Goal: Information Seeking & Learning: Learn about a topic

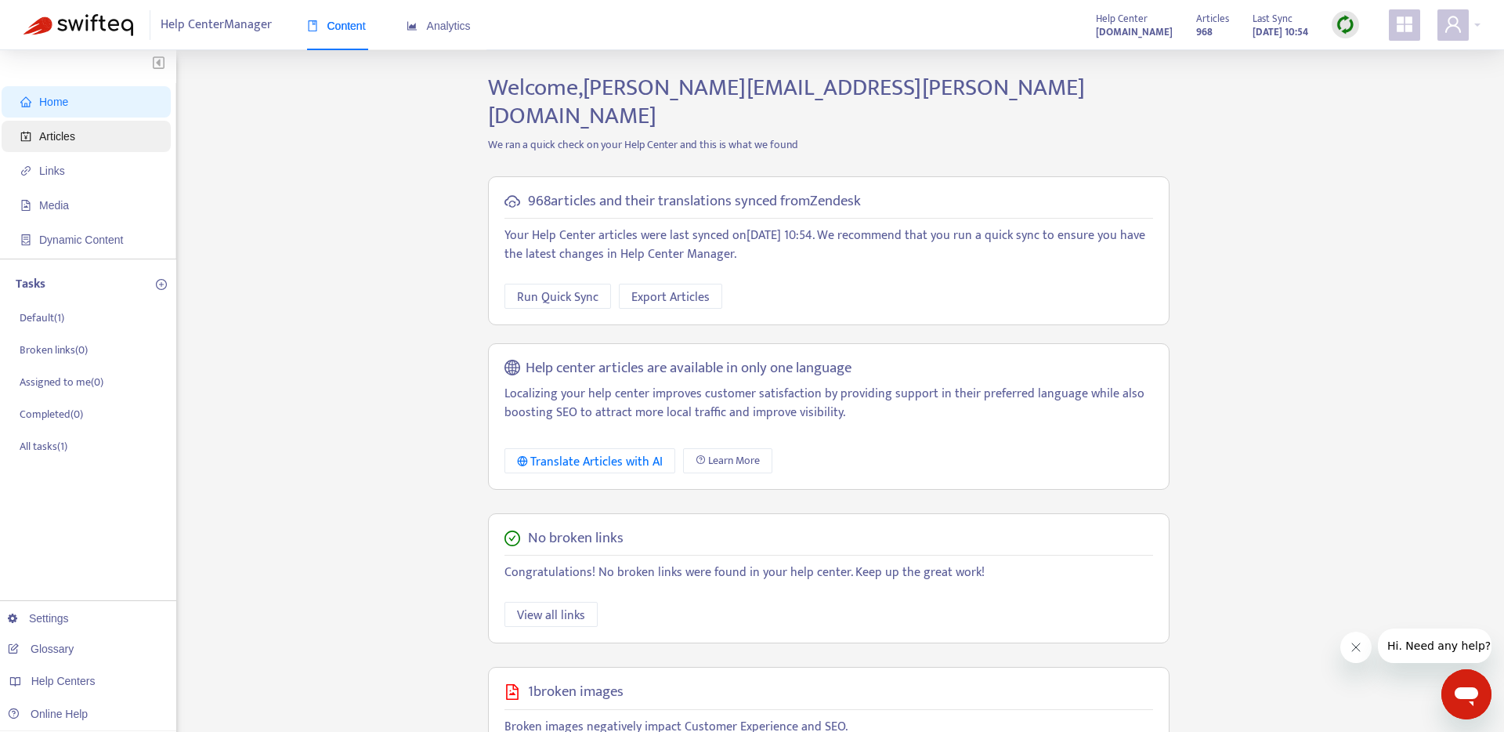
click at [90, 139] on span "Articles" at bounding box center [89, 136] width 138 height 31
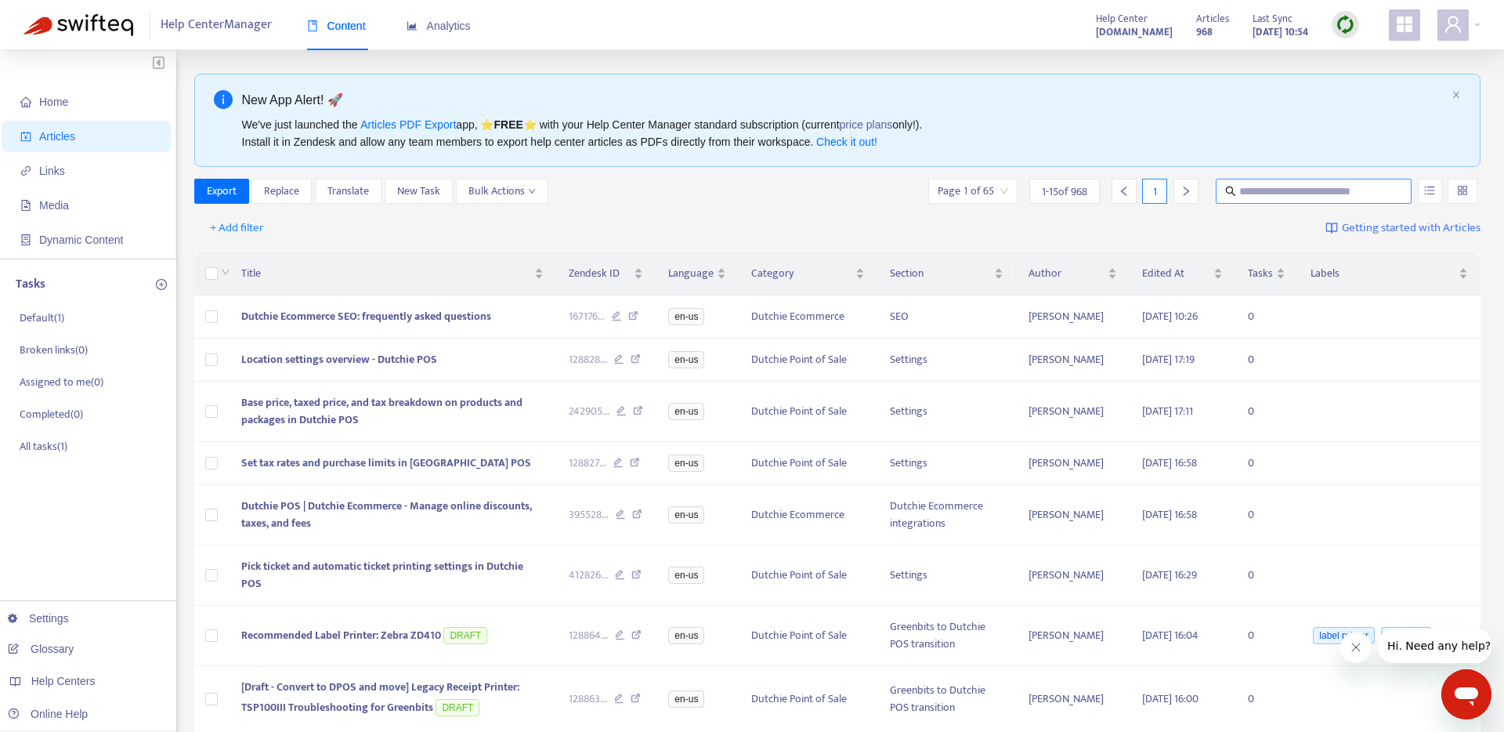
click at [1277, 189] on input "text" at bounding box center [1314, 190] width 150 height 17
type input "******"
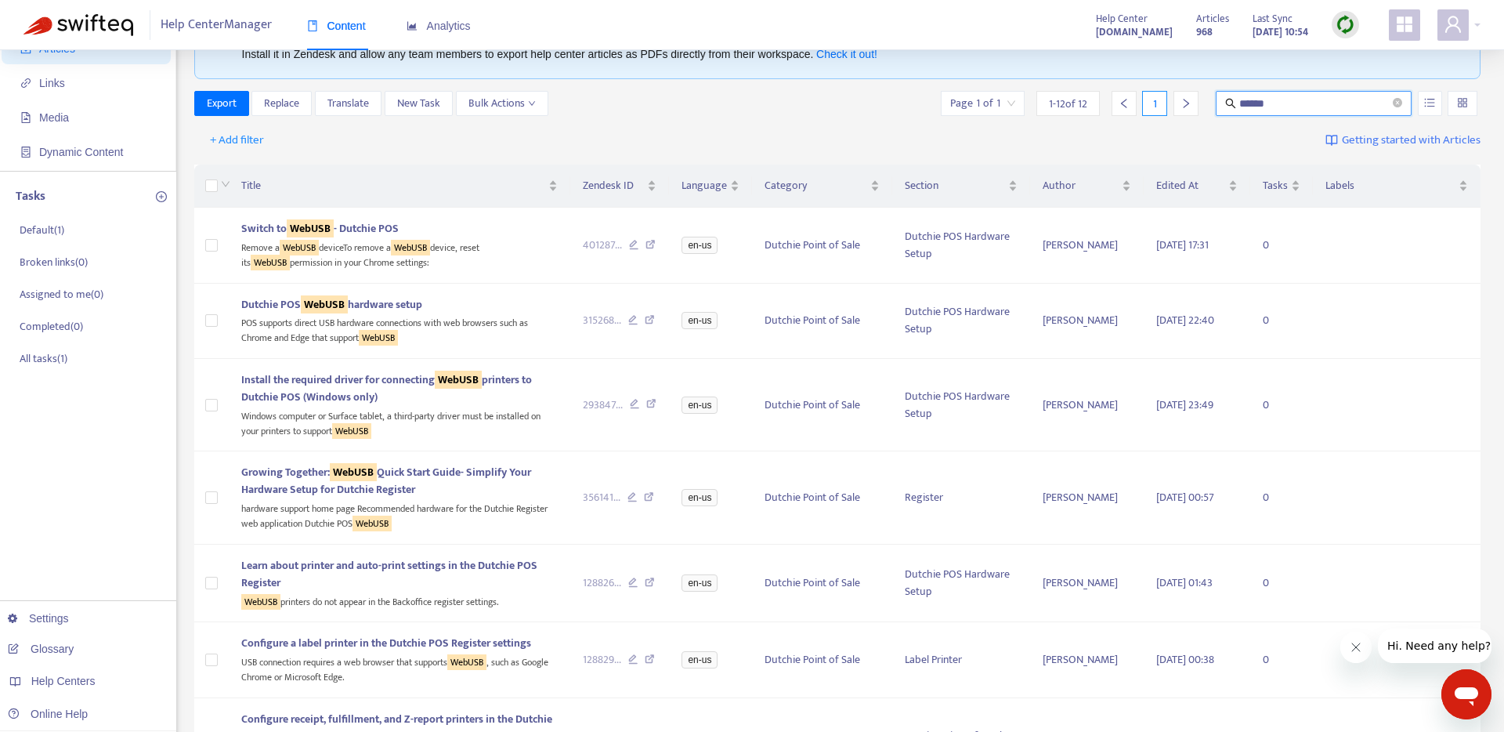
scroll to position [92, 0]
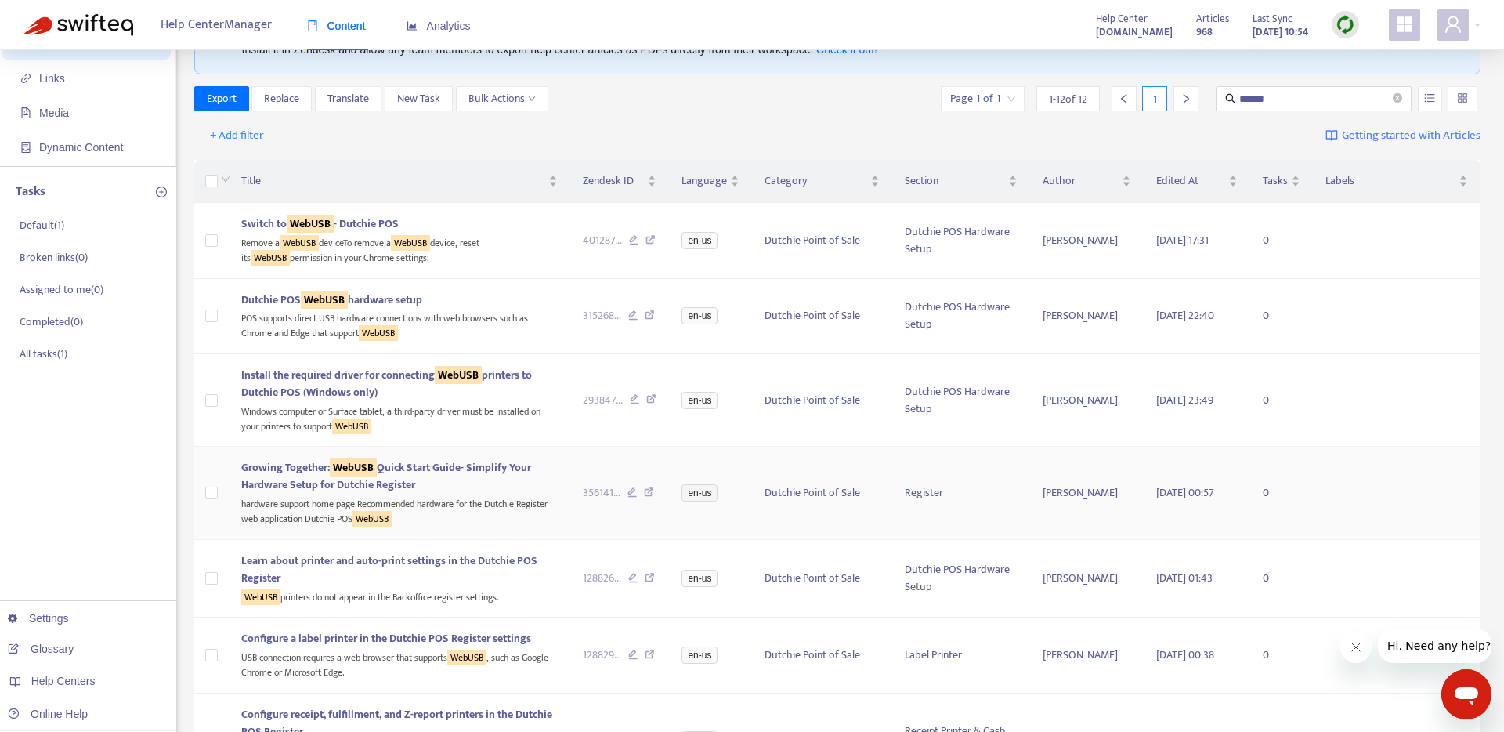
click at [427, 464] on span "Growing Together: WebUSB Quick Start Guide- Simplify Your Hardware Setup for Du…" at bounding box center [386, 475] width 290 height 35
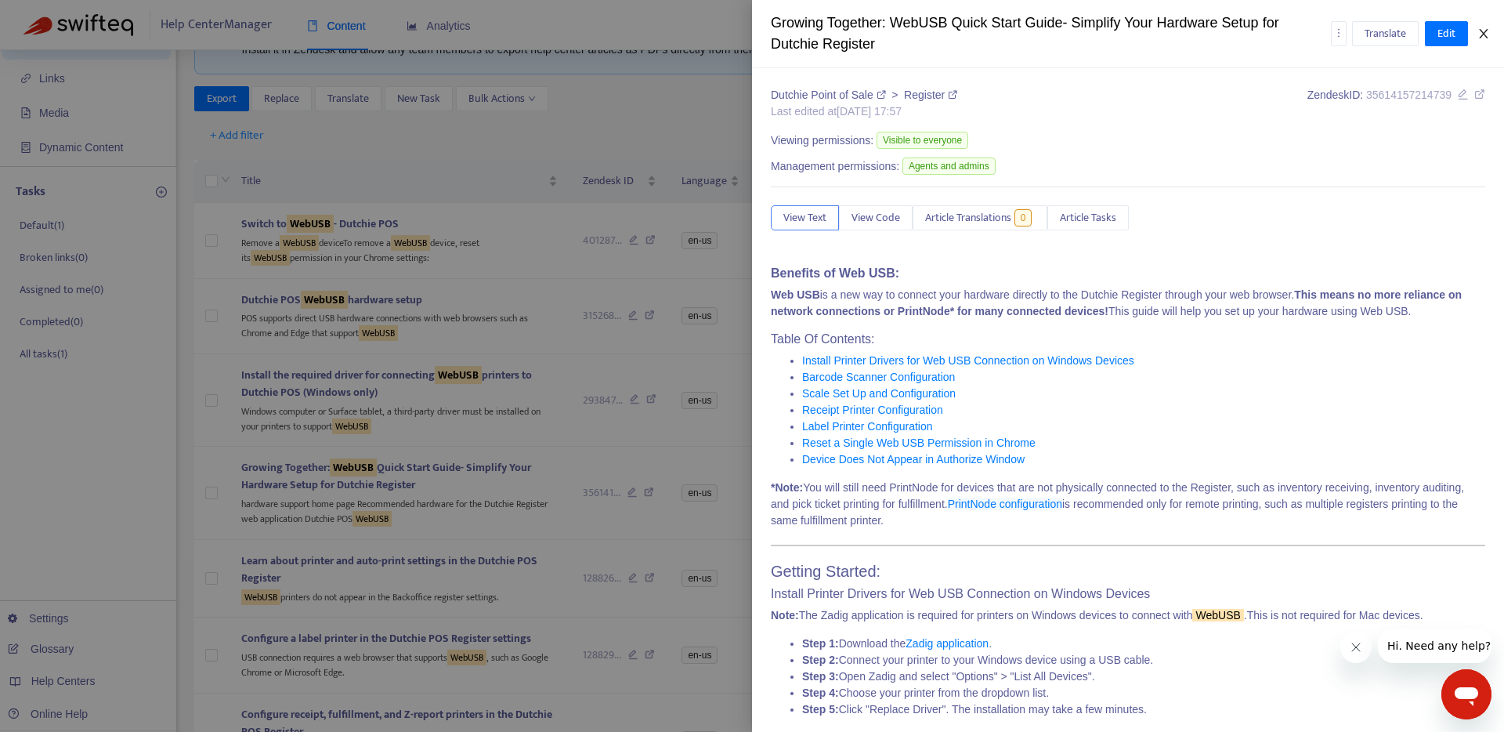
click at [1486, 36] on icon "close" at bounding box center [1483, 33] width 9 height 9
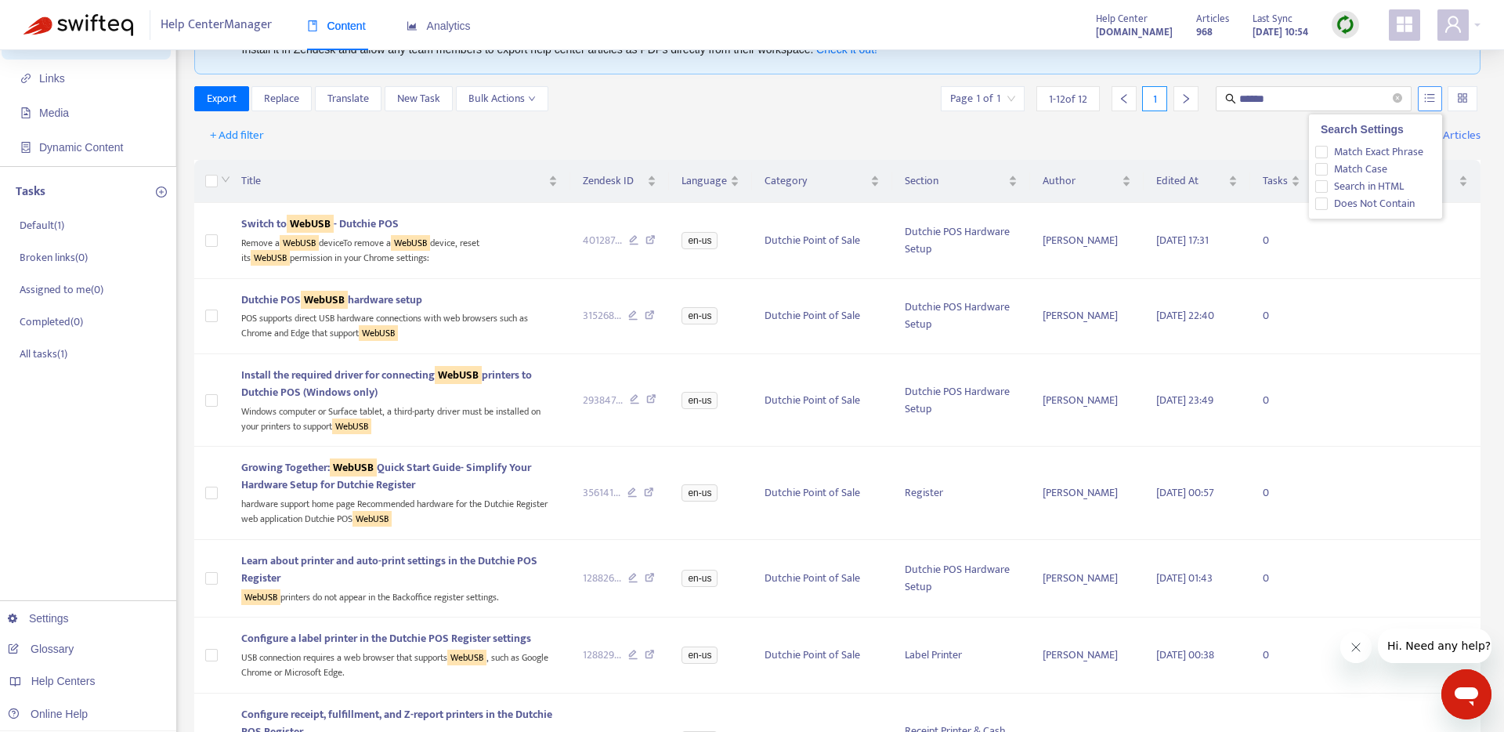
click at [1429, 95] on icon "unordered-list" at bounding box center [1429, 97] width 11 height 11
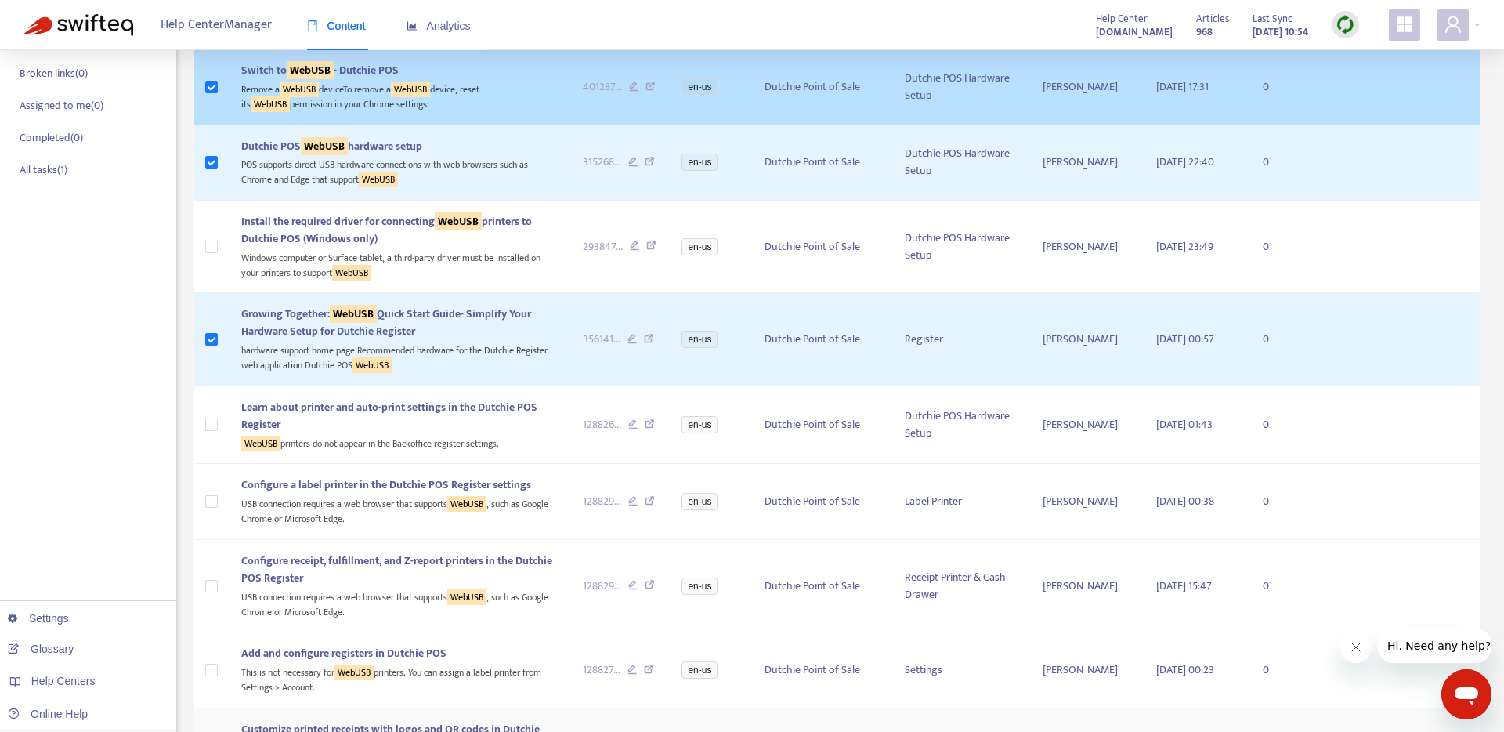
scroll to position [0, 0]
